Goal: Transaction & Acquisition: Purchase product/service

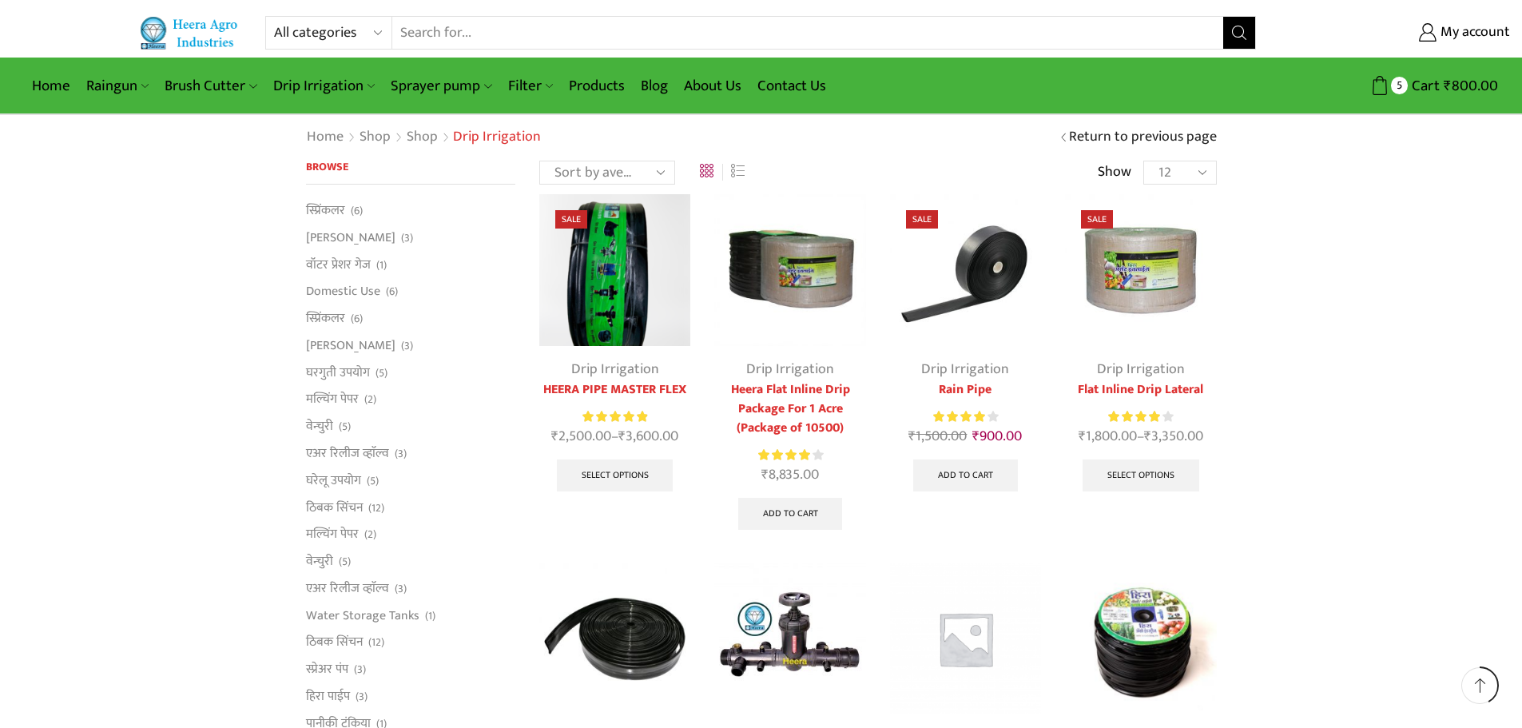
scroll to position [479, 0]
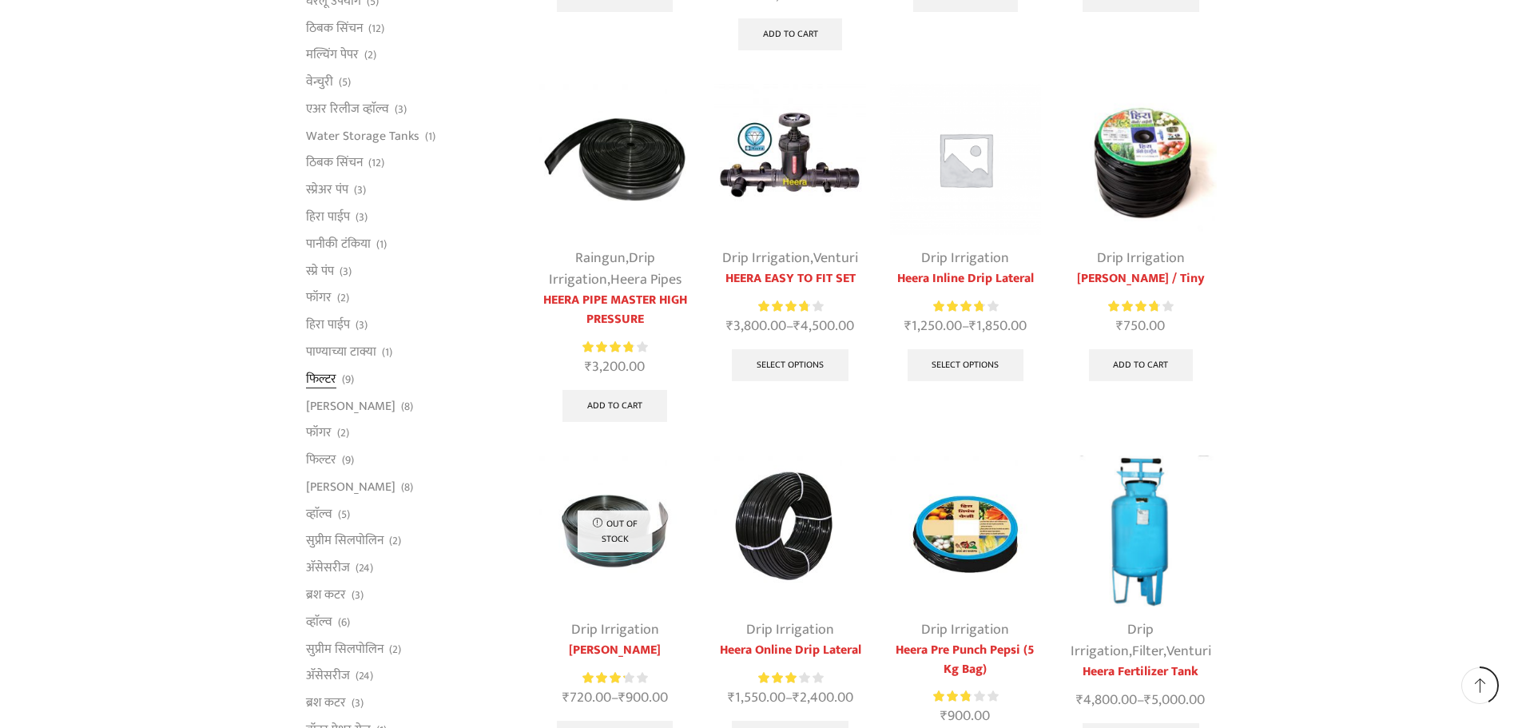
click at [324, 377] on link "फिल्टर" at bounding box center [321, 378] width 30 height 27
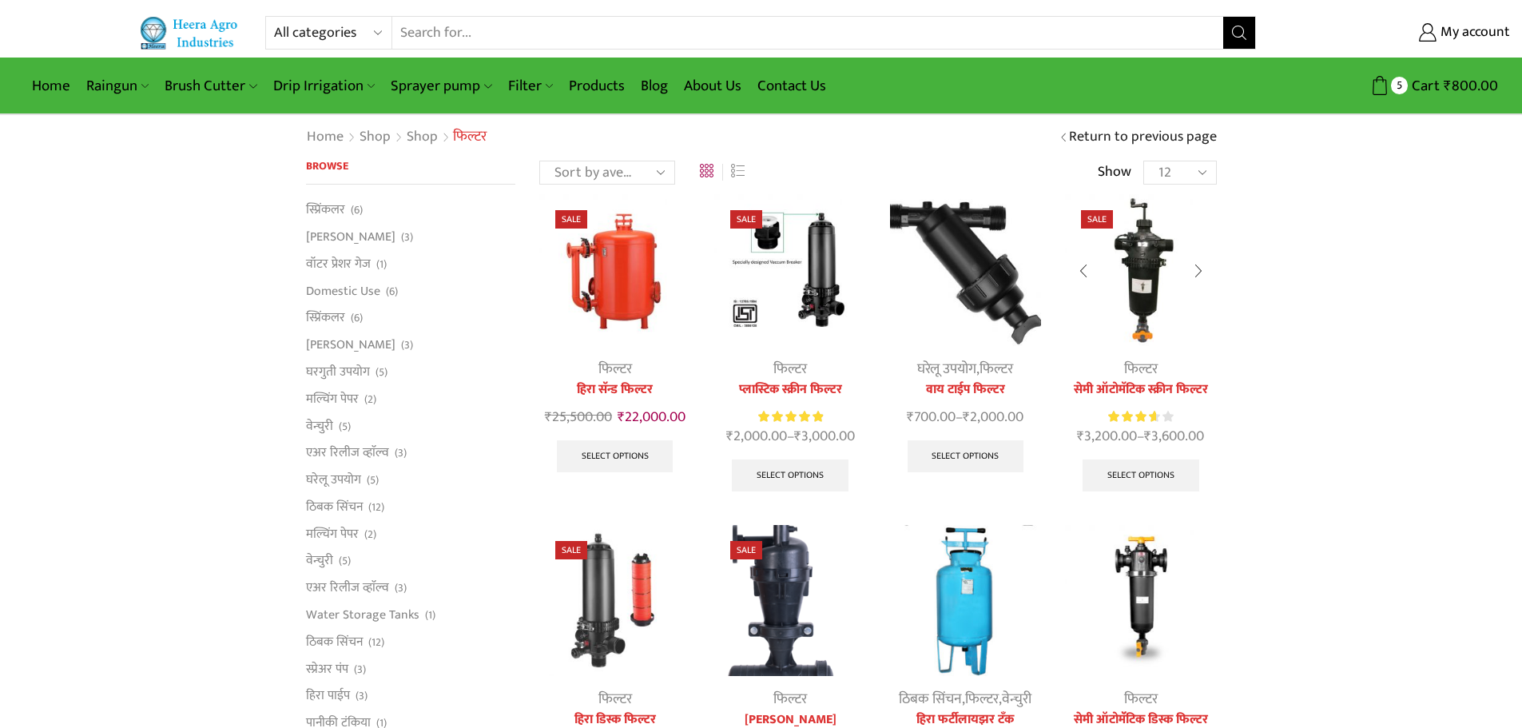
click at [1141, 260] on img at bounding box center [1140, 269] width 151 height 151
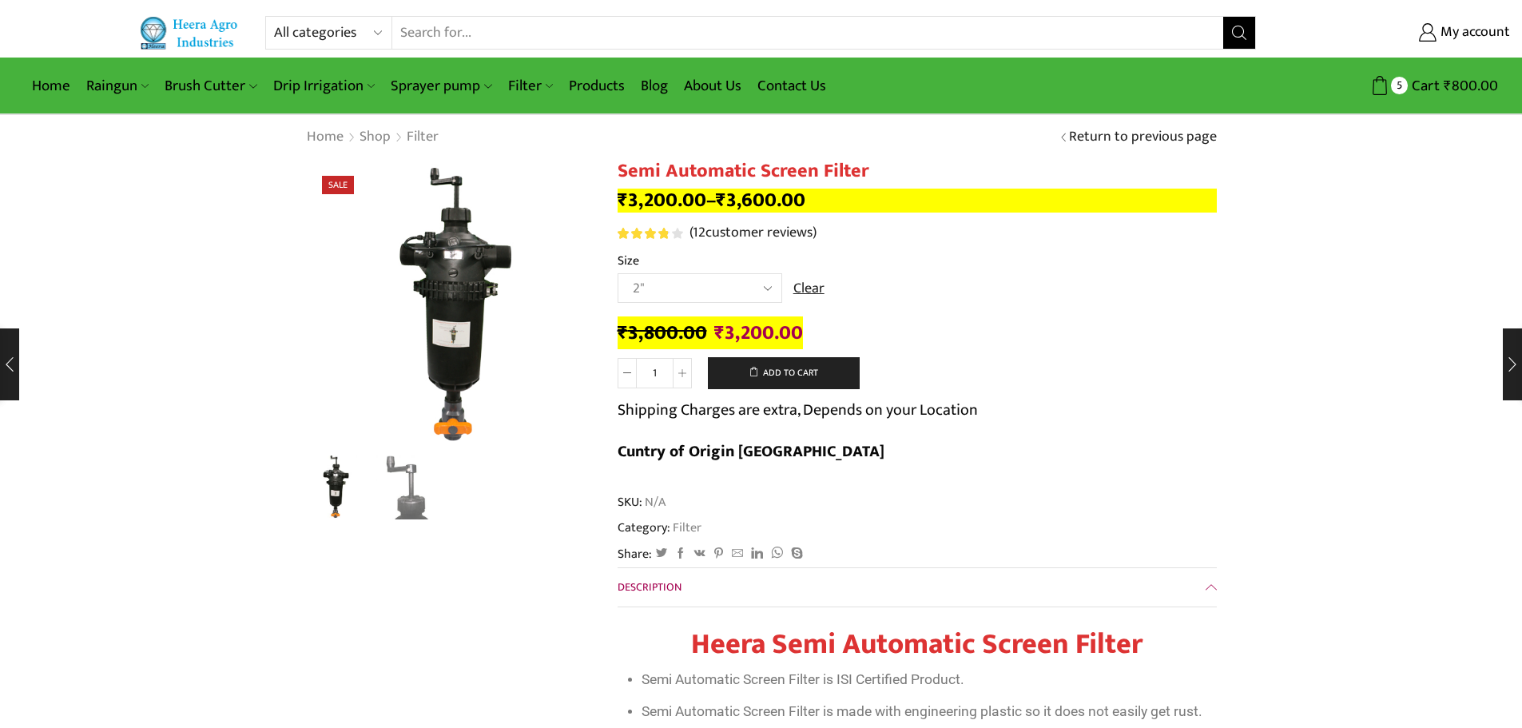
click at [768, 284] on select "Choose an option 2" 2.5" 3"" at bounding box center [699, 288] width 165 height 30
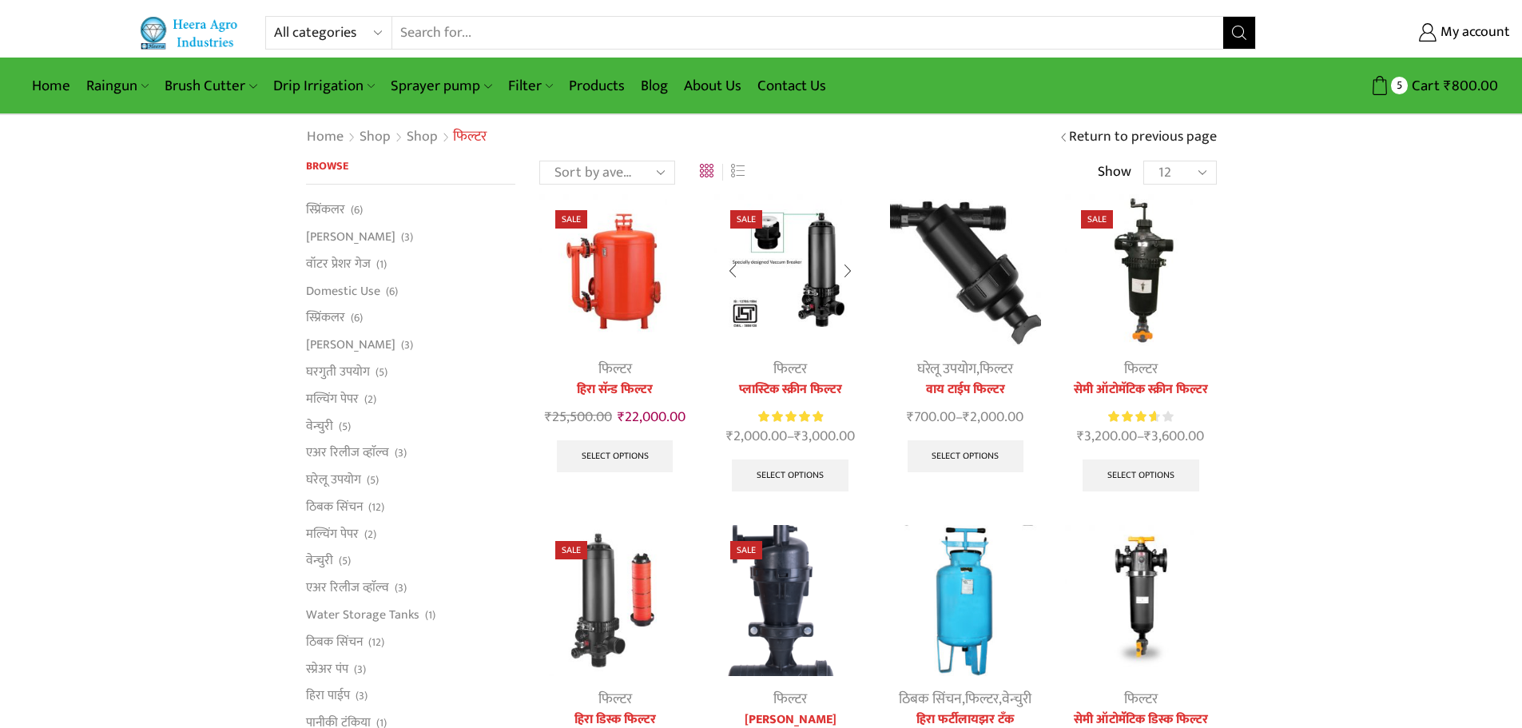
click at [810, 273] on img at bounding box center [789, 269] width 151 height 151
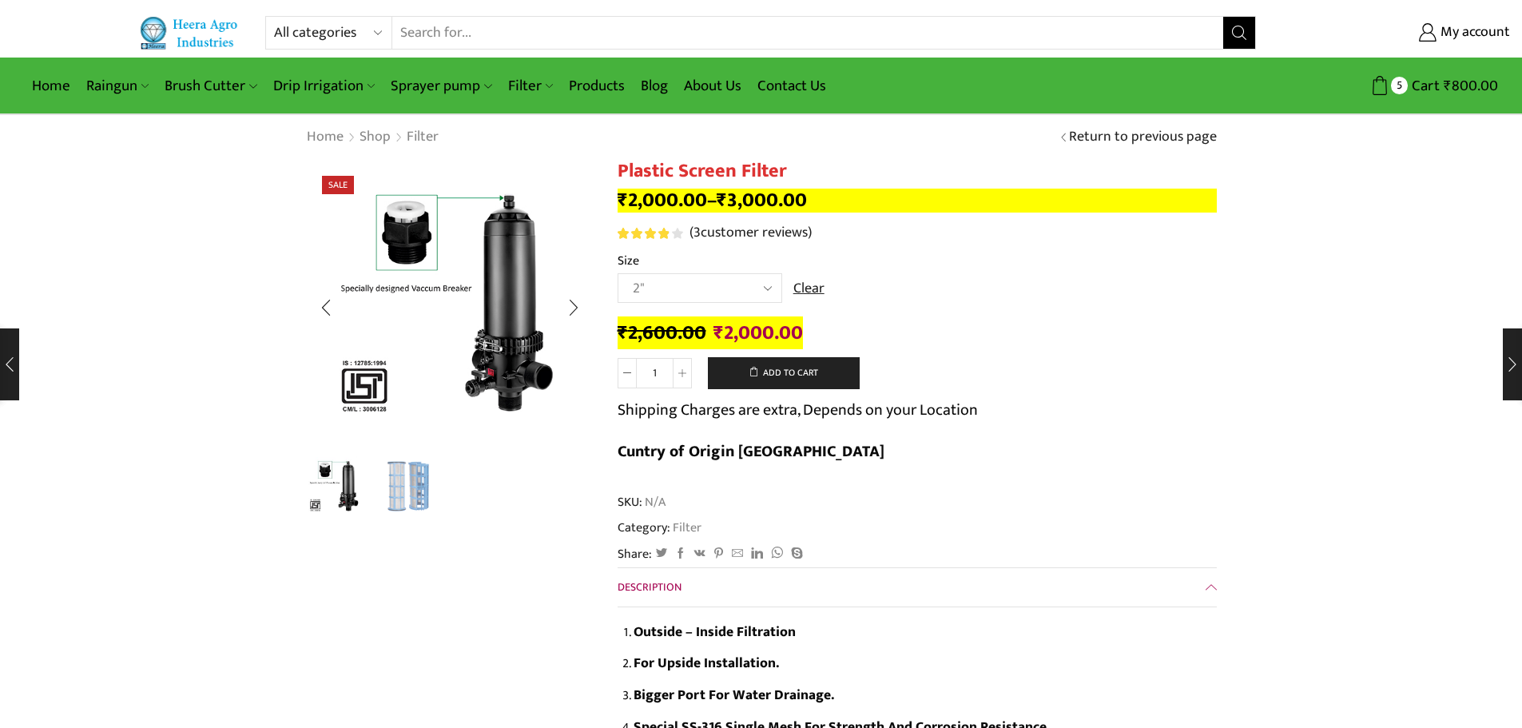
click at [403, 490] on img "2 / 2" at bounding box center [408, 486] width 66 height 66
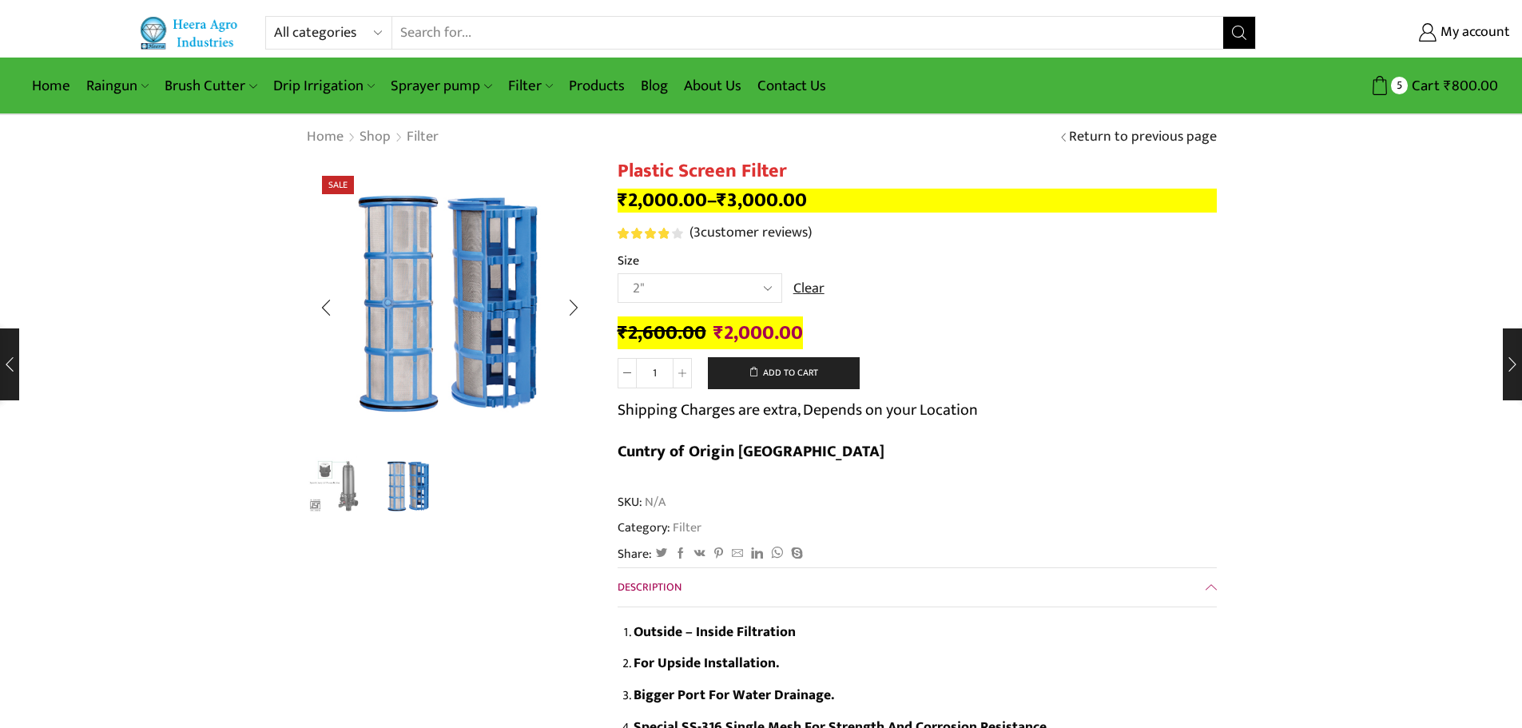
click at [351, 496] on img "1 / 2" at bounding box center [335, 486] width 66 height 66
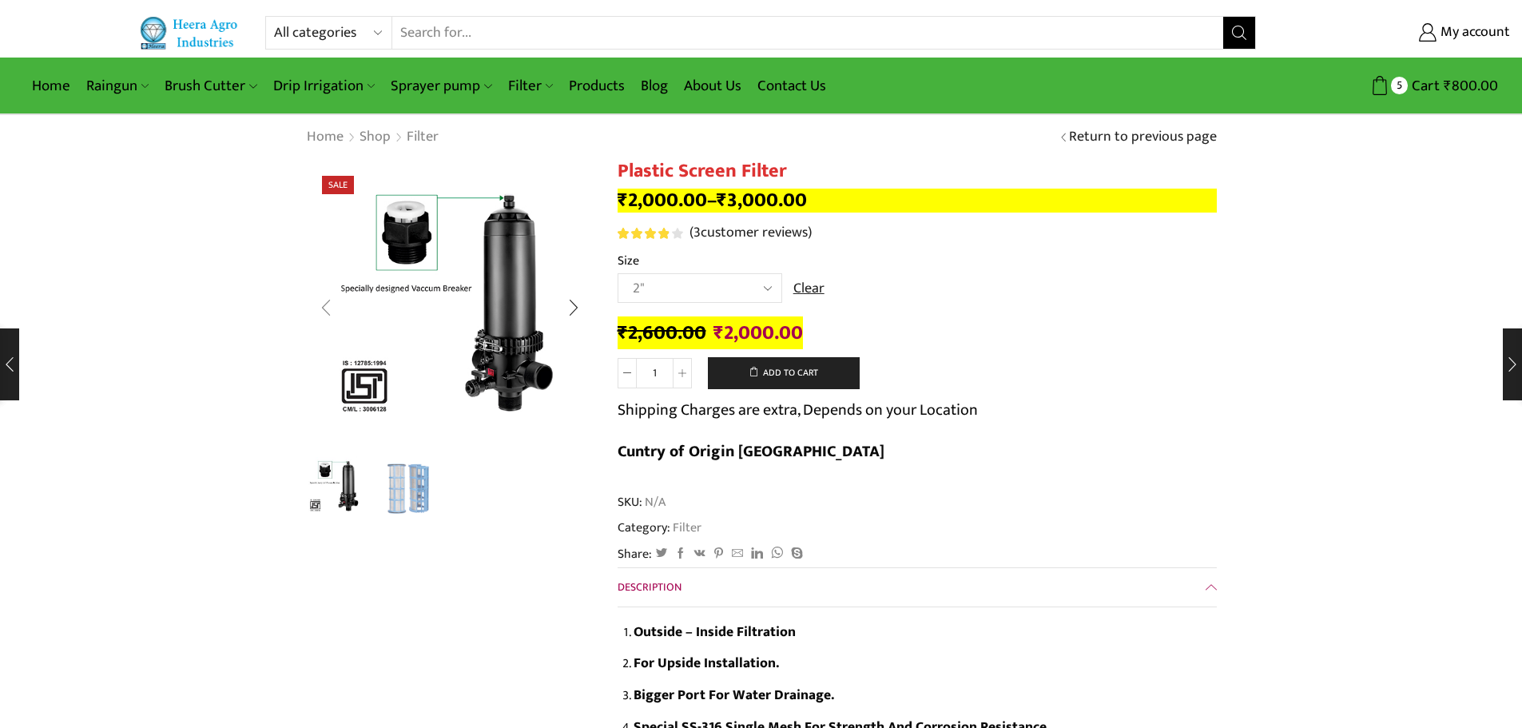
click at [324, 314] on div "Previous slide" at bounding box center [326, 308] width 40 height 40
click at [324, 310] on div "Previous slide" at bounding box center [326, 308] width 40 height 40
click at [568, 311] on div "Next slide" at bounding box center [574, 308] width 40 height 40
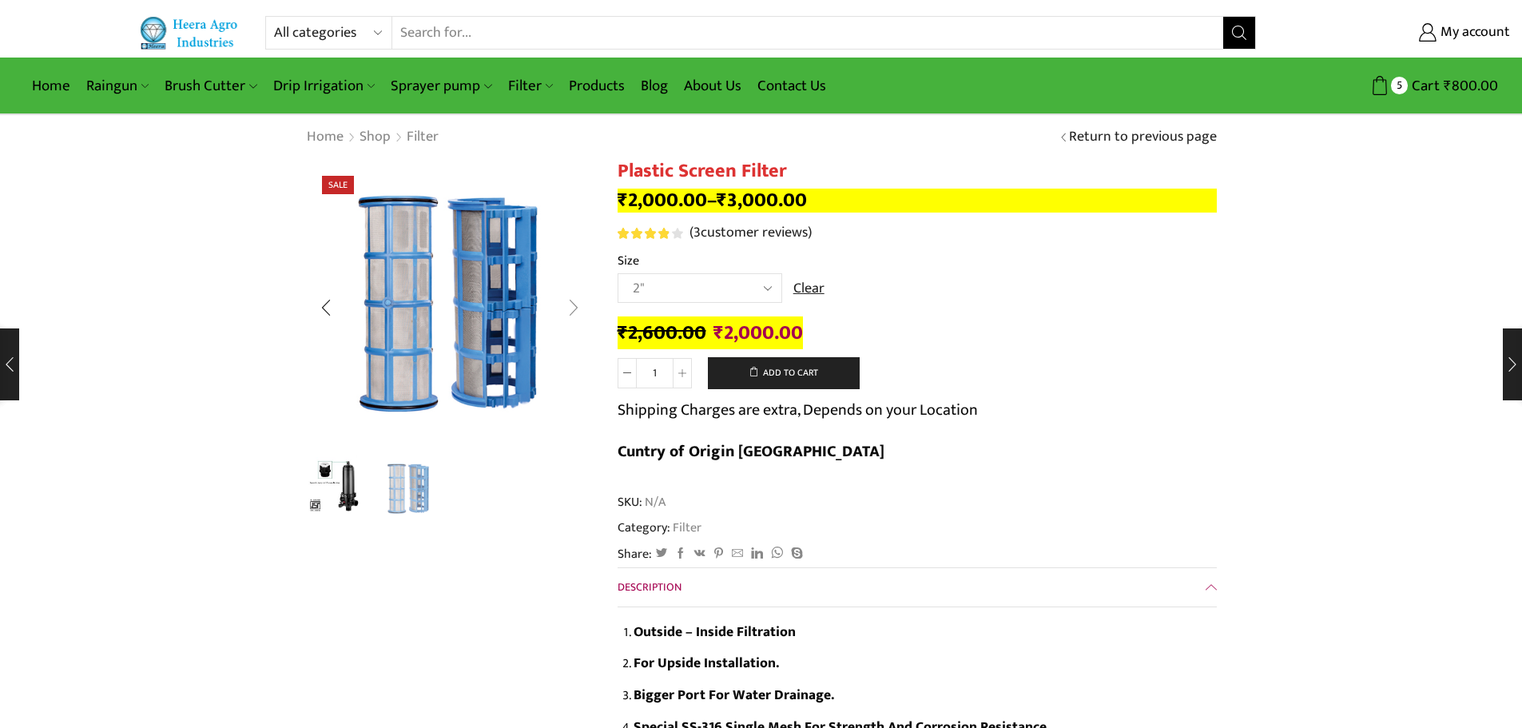
click at [568, 311] on div "Next slide" at bounding box center [574, 308] width 40 height 40
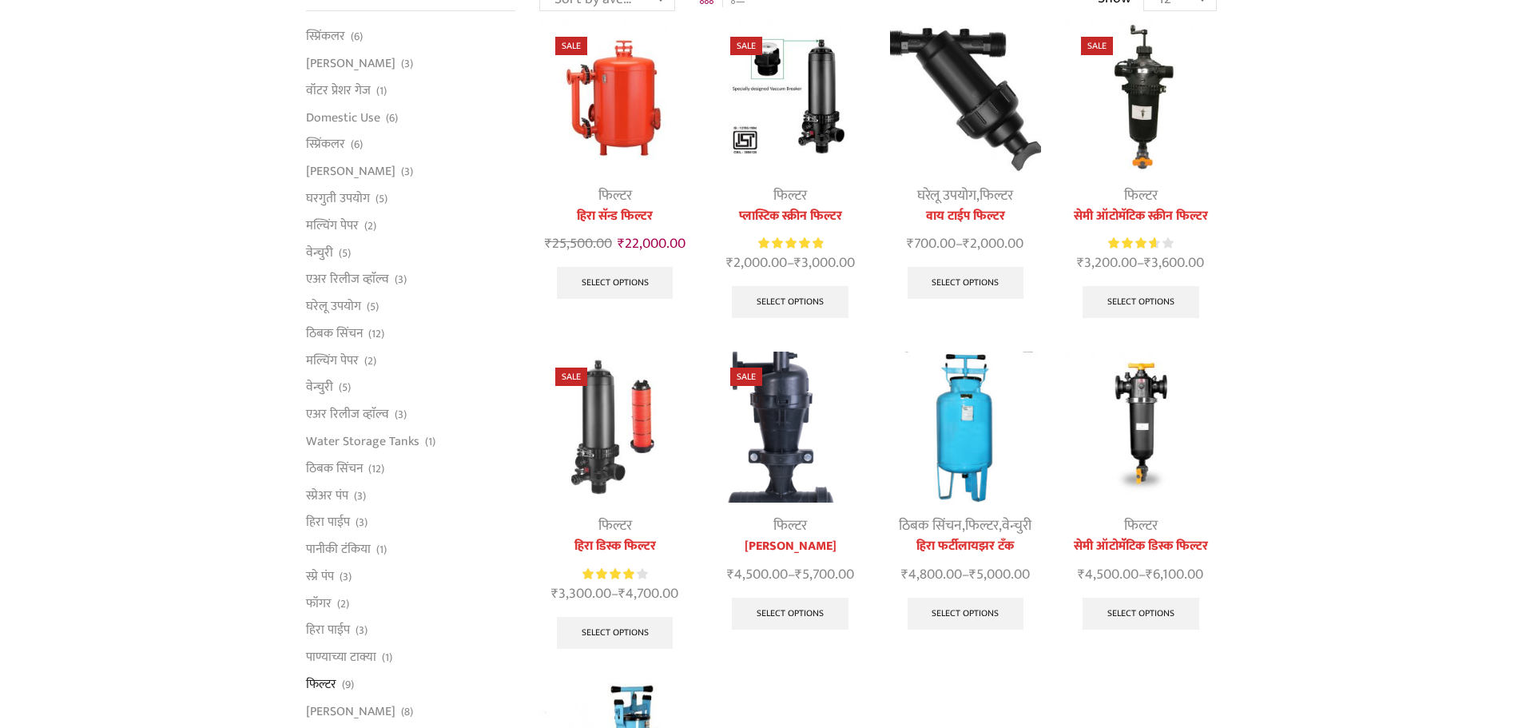
scroll to position [240, 0]
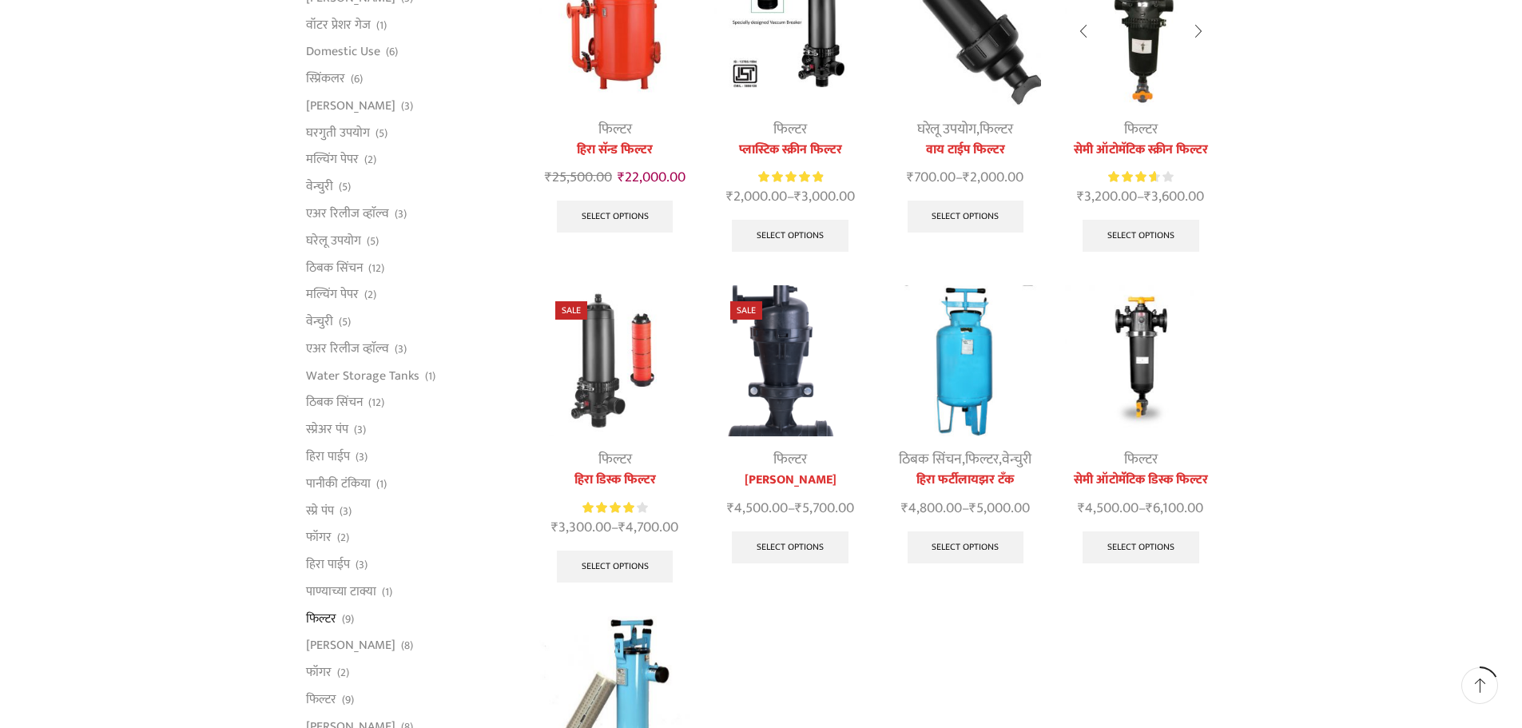
click at [1121, 22] on img at bounding box center [1140, 29] width 151 height 151
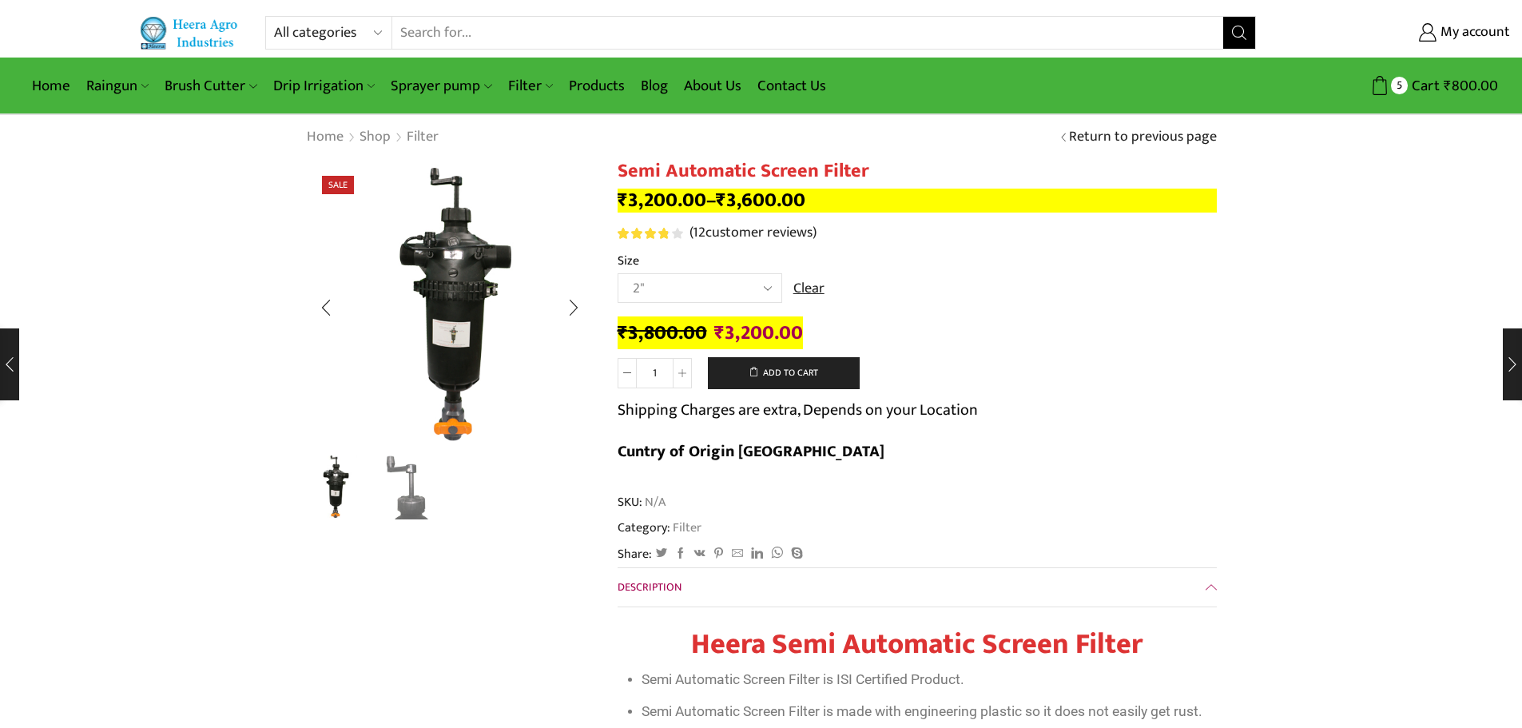
click at [325, 479] on img "1 / 2" at bounding box center [335, 486] width 66 height 66
click at [409, 501] on img "2 / 2" at bounding box center [408, 486] width 66 height 66
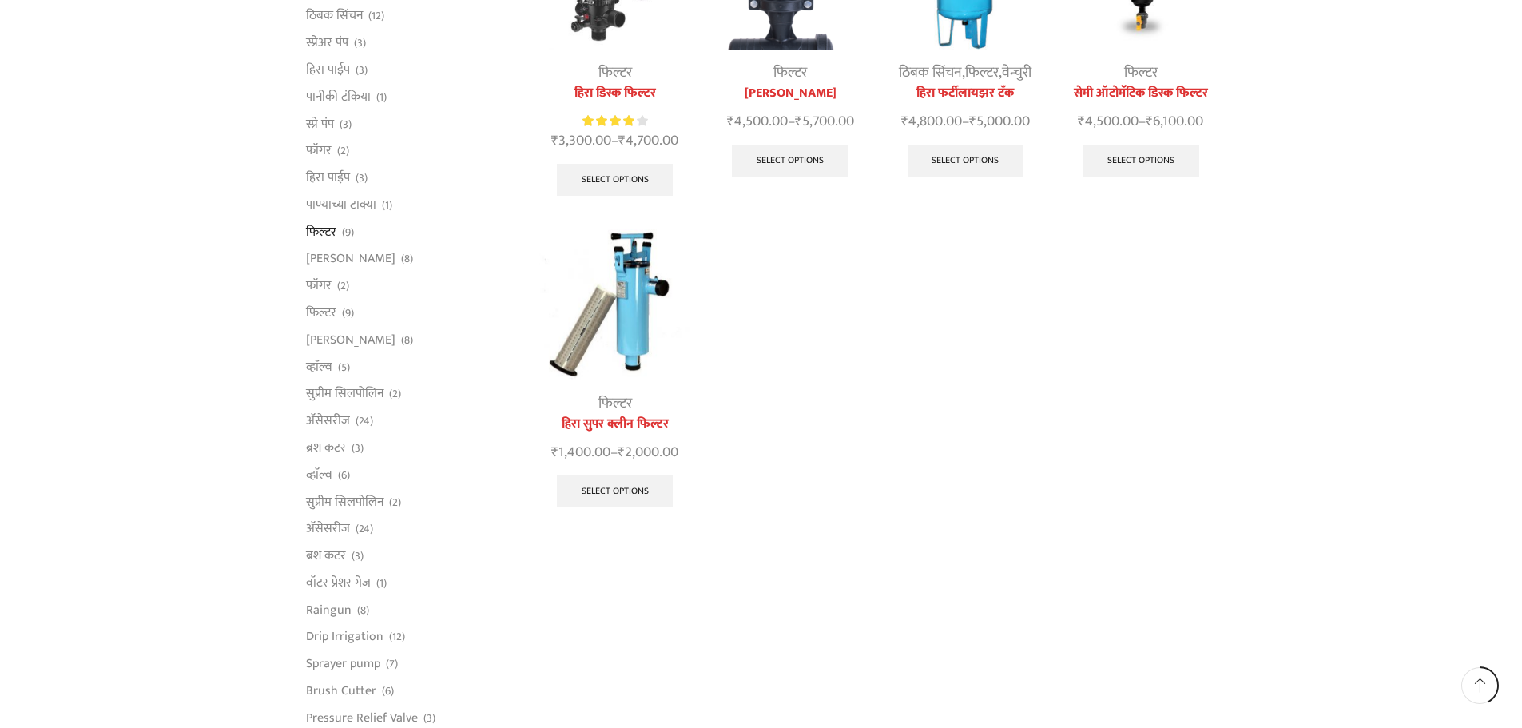
scroll to position [639, 0]
